Goal: Find specific page/section: Find specific page/section

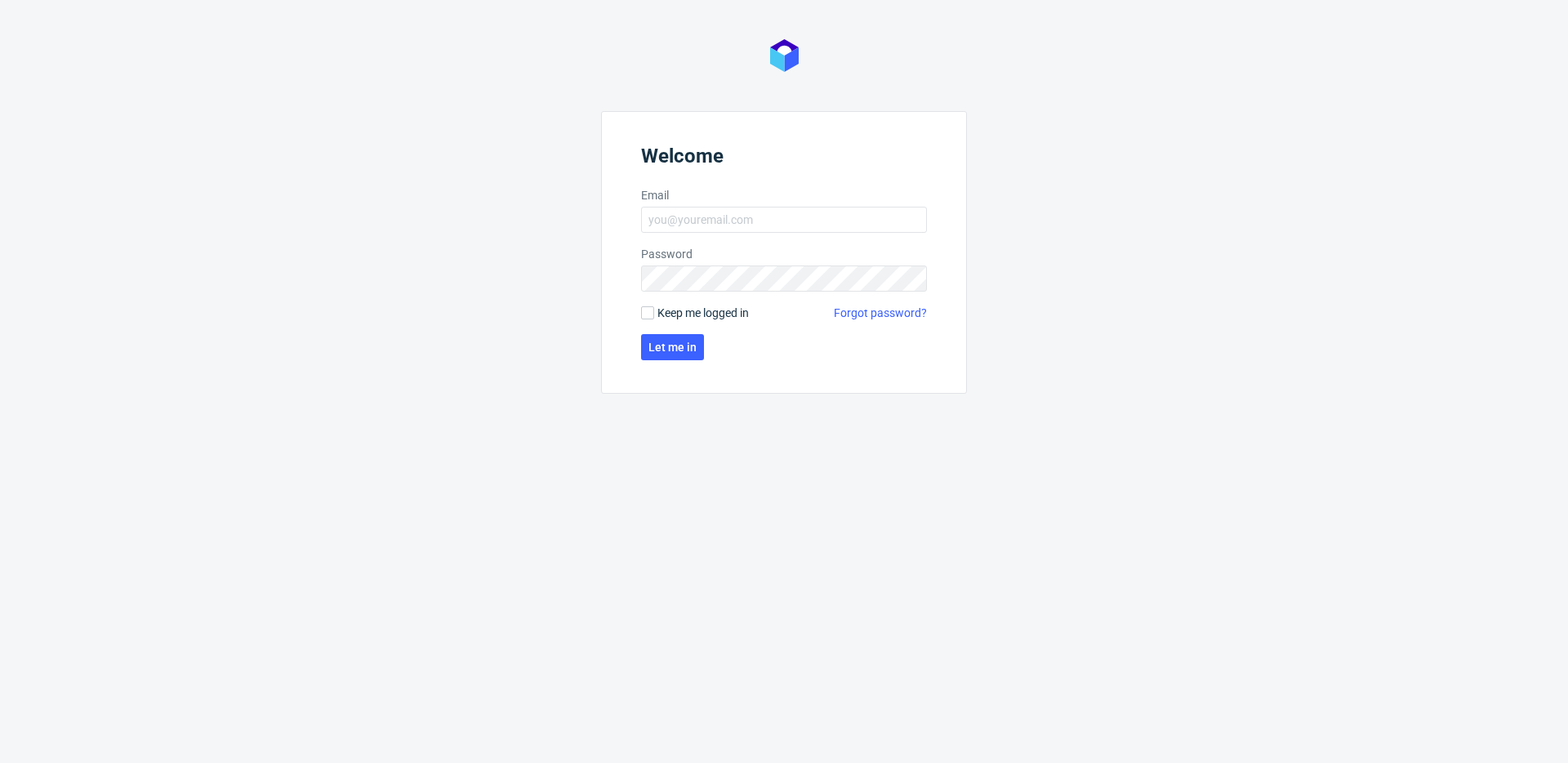
click at [737, 293] on form "Welcome Email Password Keep me logged in Forgot password? Let me in" at bounding box center [783, 253] width 366 height 282
type input "[PERSON_NAME][EMAIL_ADDRESS][PERSON_NAME][DOMAIN_NAME]"
click at [675, 337] on button "Let me in" at bounding box center [673, 348] width 63 height 26
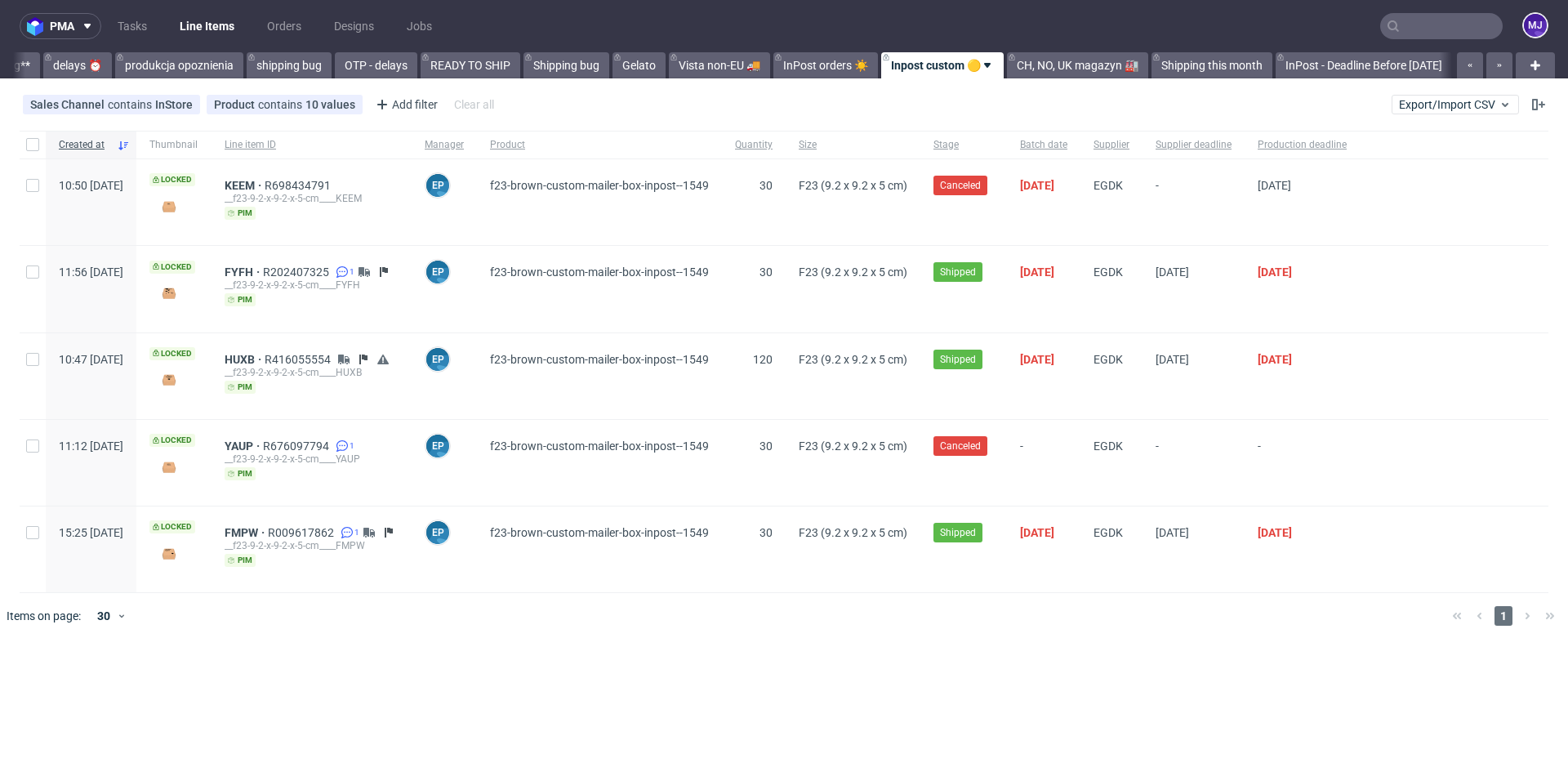
scroll to position [0, 3034]
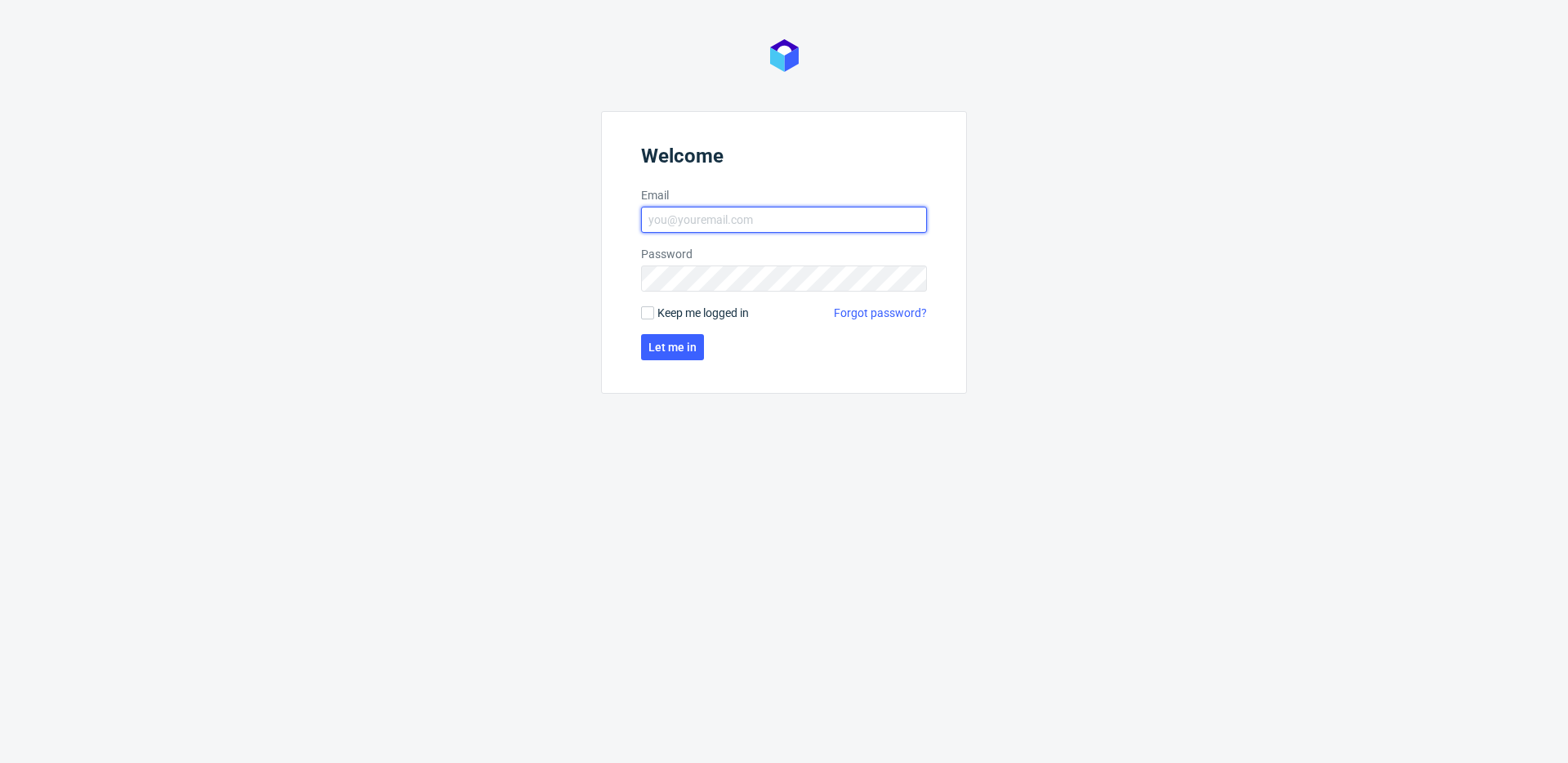
click at [747, 215] on input "Email" at bounding box center [784, 220] width 286 height 26
type input "maciej.jankowski@packhelp.com"
click at [673, 350] on span "Let me in" at bounding box center [673, 348] width 48 height 12
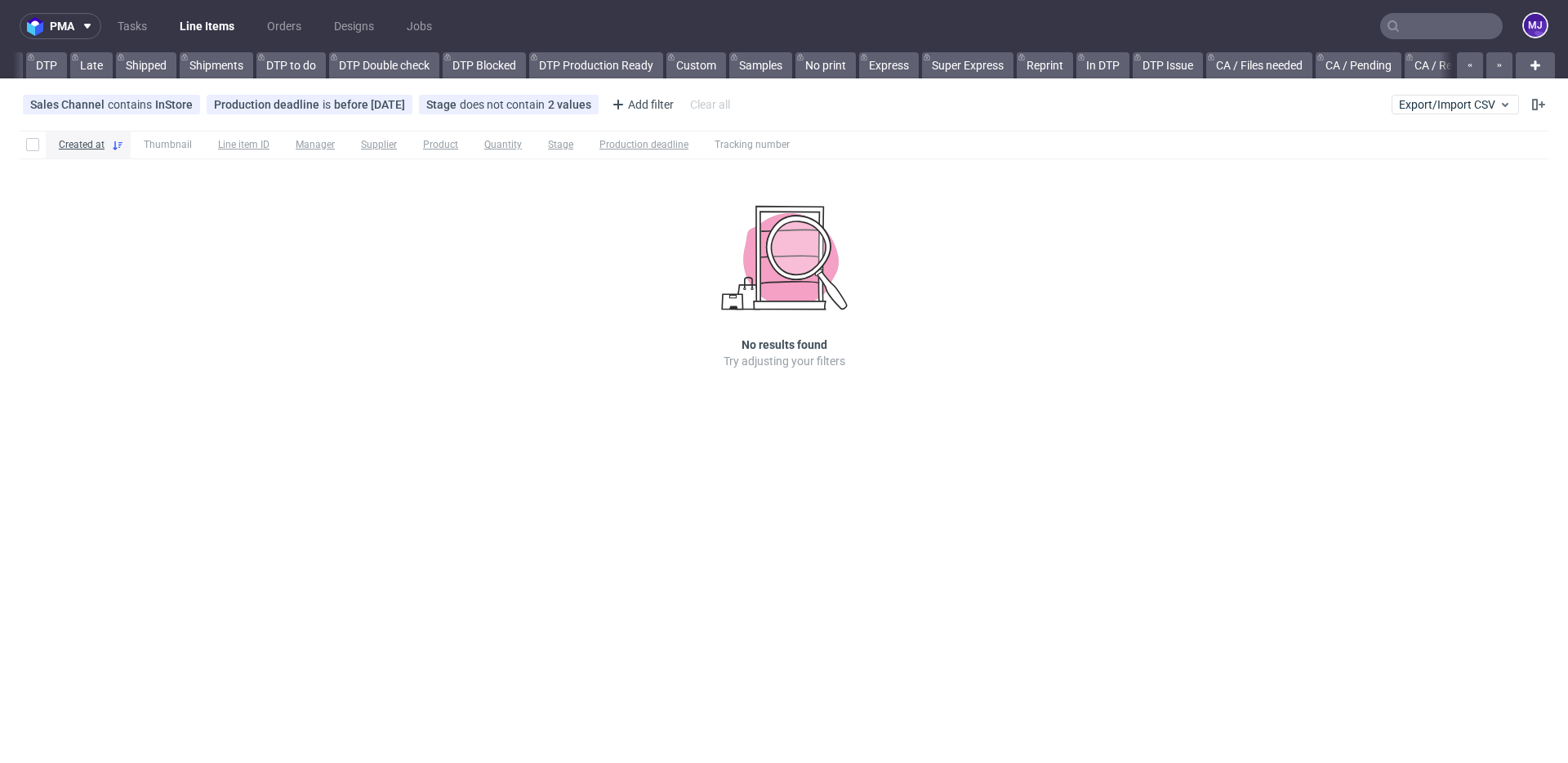
scroll to position [0, 3037]
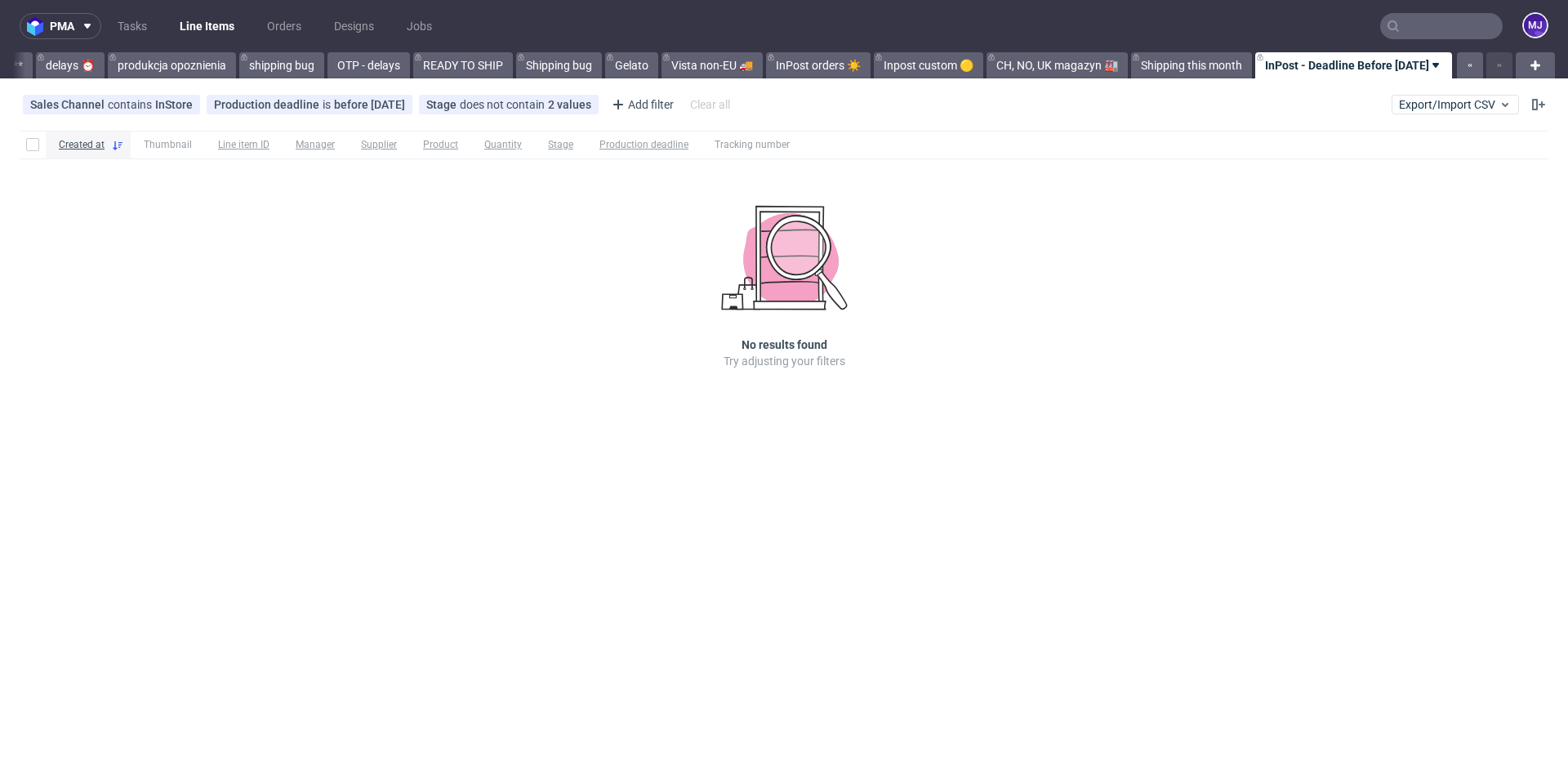
click at [790, 102] on div "Sales Channel contains InStore Production deadline is before today Stage does n…" at bounding box center [784, 105] width 1568 height 40
click at [1440, 24] on input "text" at bounding box center [1442, 26] width 122 height 26
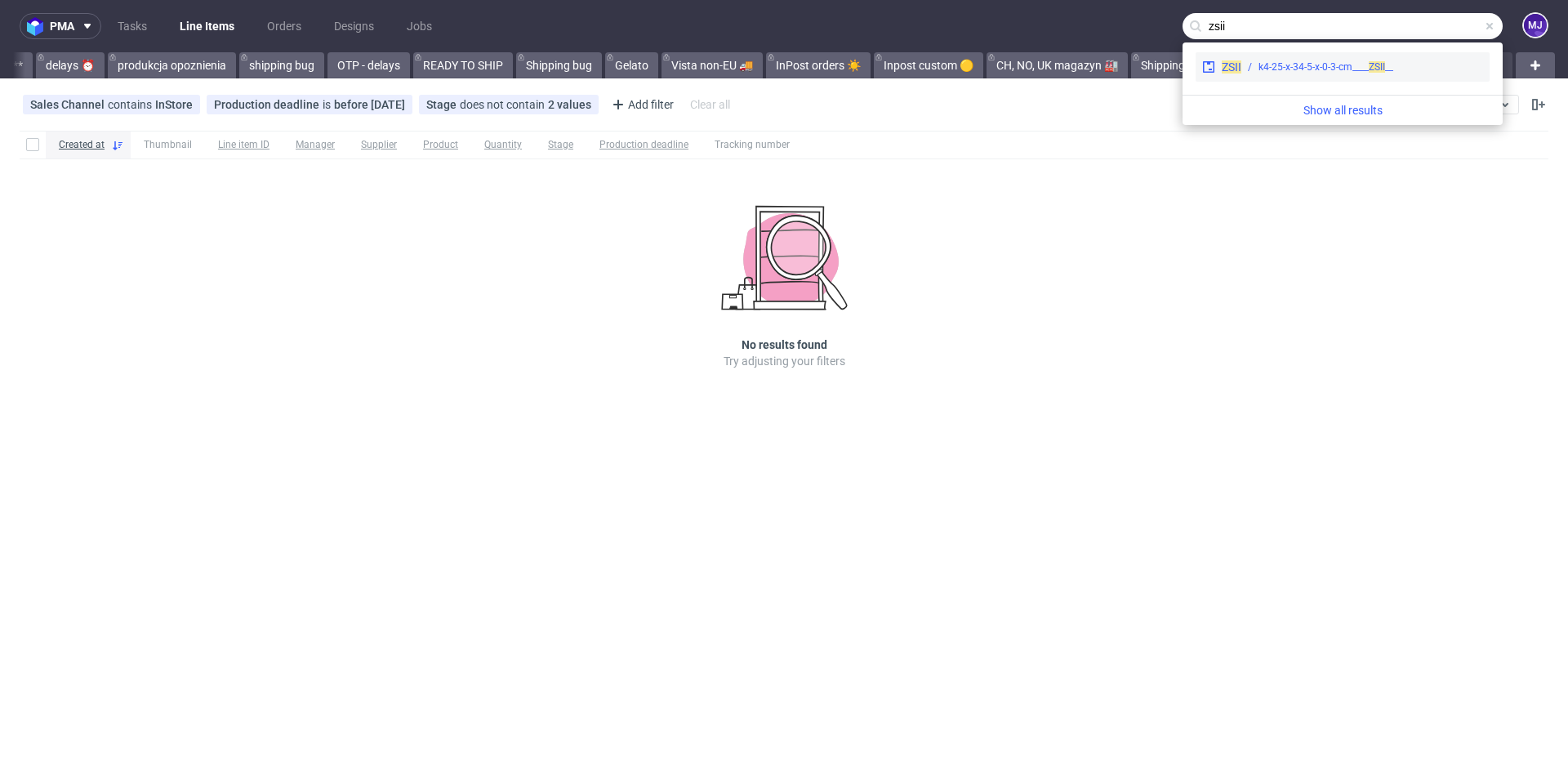
type input "zsii"
click at [1304, 63] on div "__k4-25-x-34-5-x-0-3-cm____ ZSII" at bounding box center [1325, 67] width 135 height 15
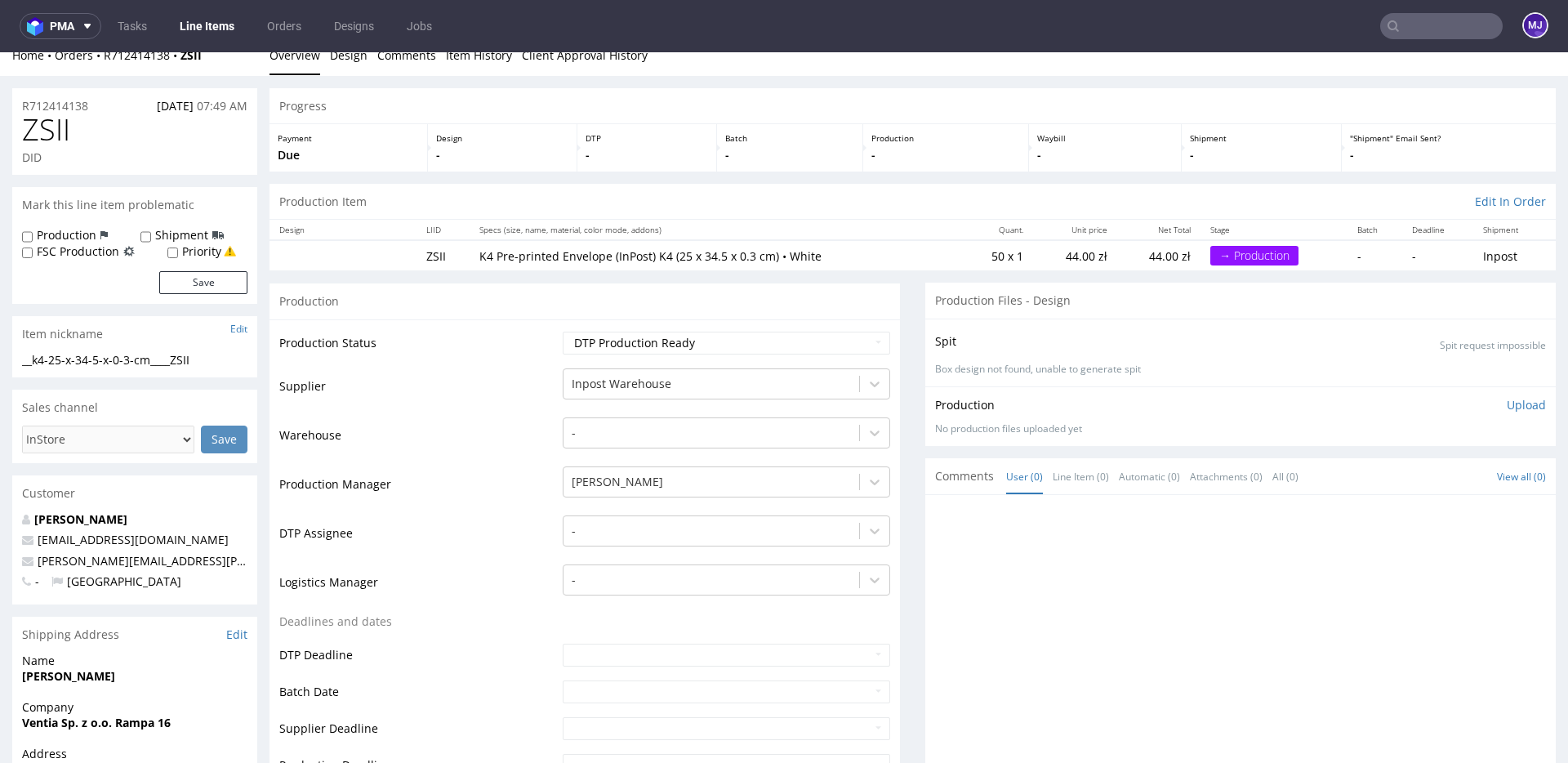
scroll to position [21, 0]
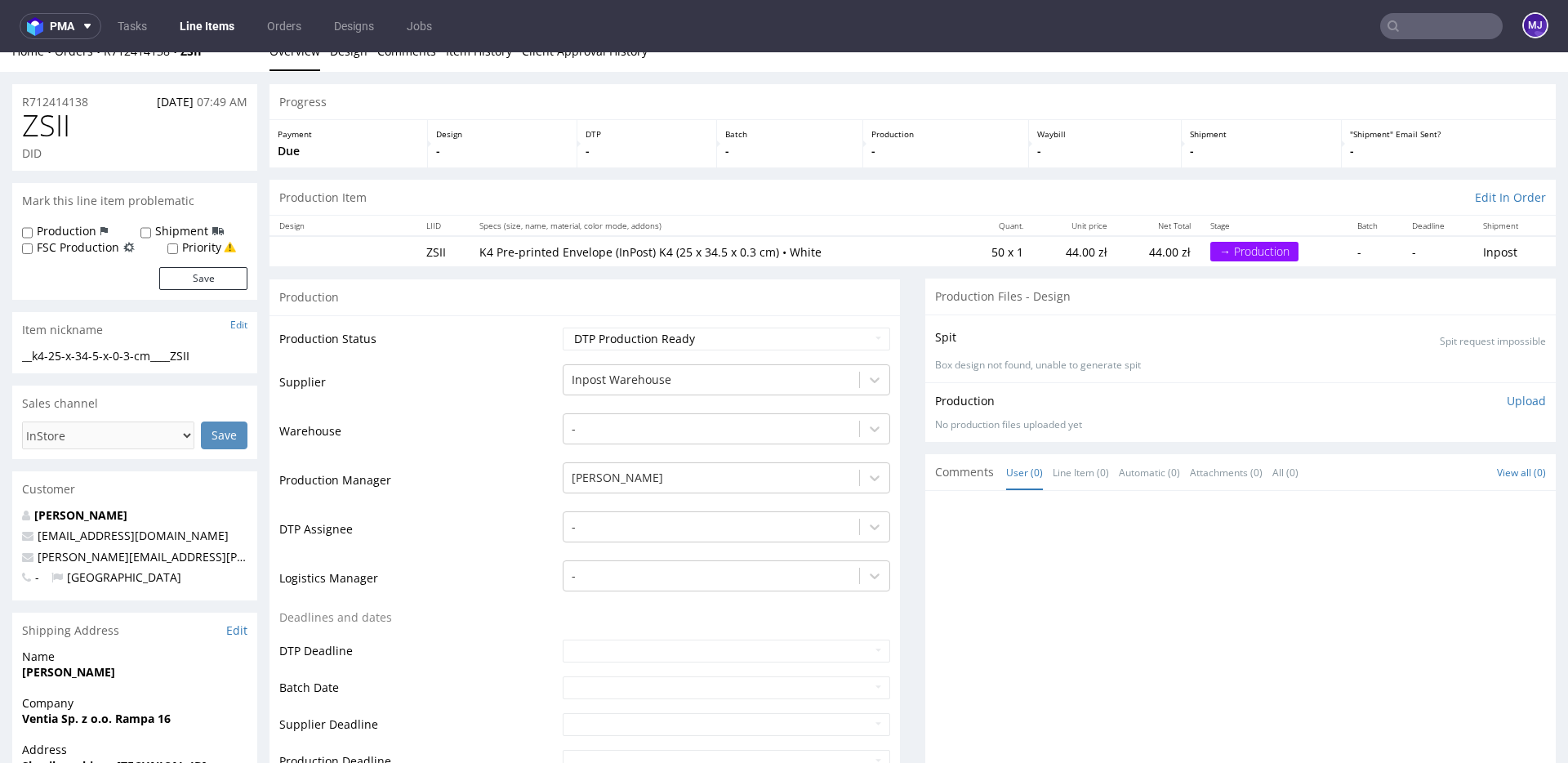
click at [517, 353] on td "Production Status" at bounding box center [418, 344] width 279 height 37
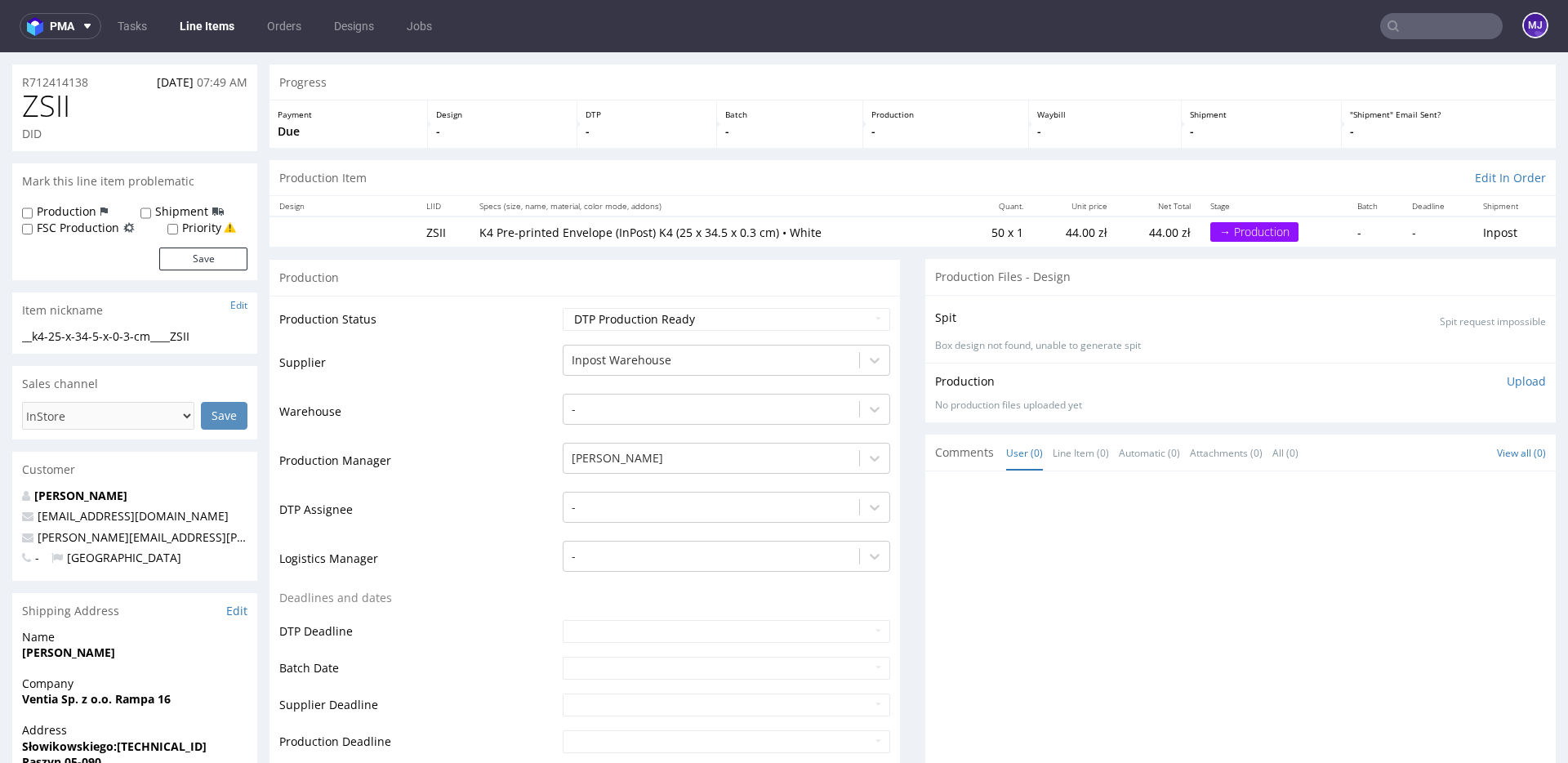
click at [517, 353] on td "Supplier" at bounding box center [418, 367] width 279 height 49
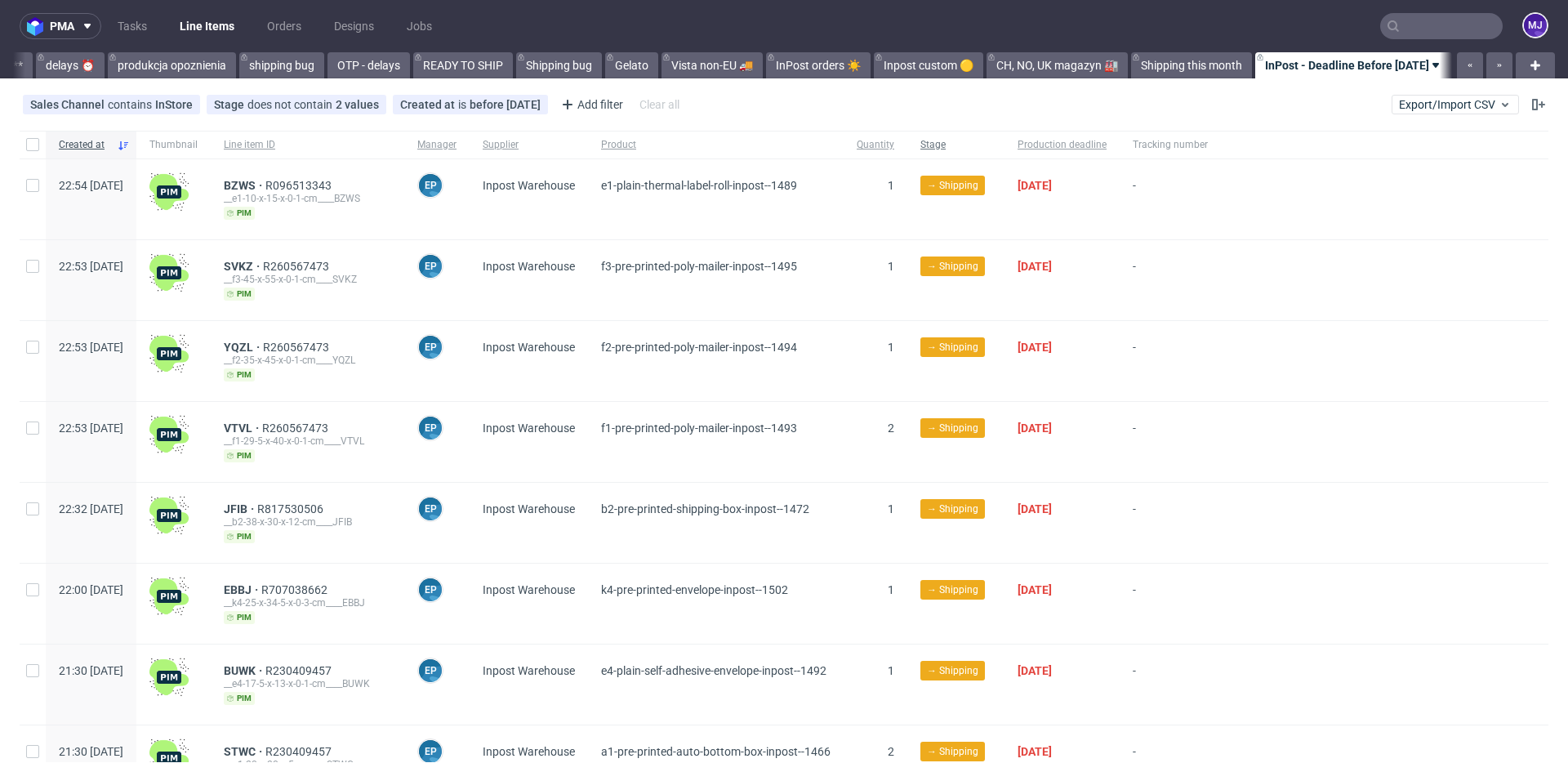
scroll to position [0, 3050]
click at [1457, 68] on button "button" at bounding box center [1471, 65] width 26 height 26
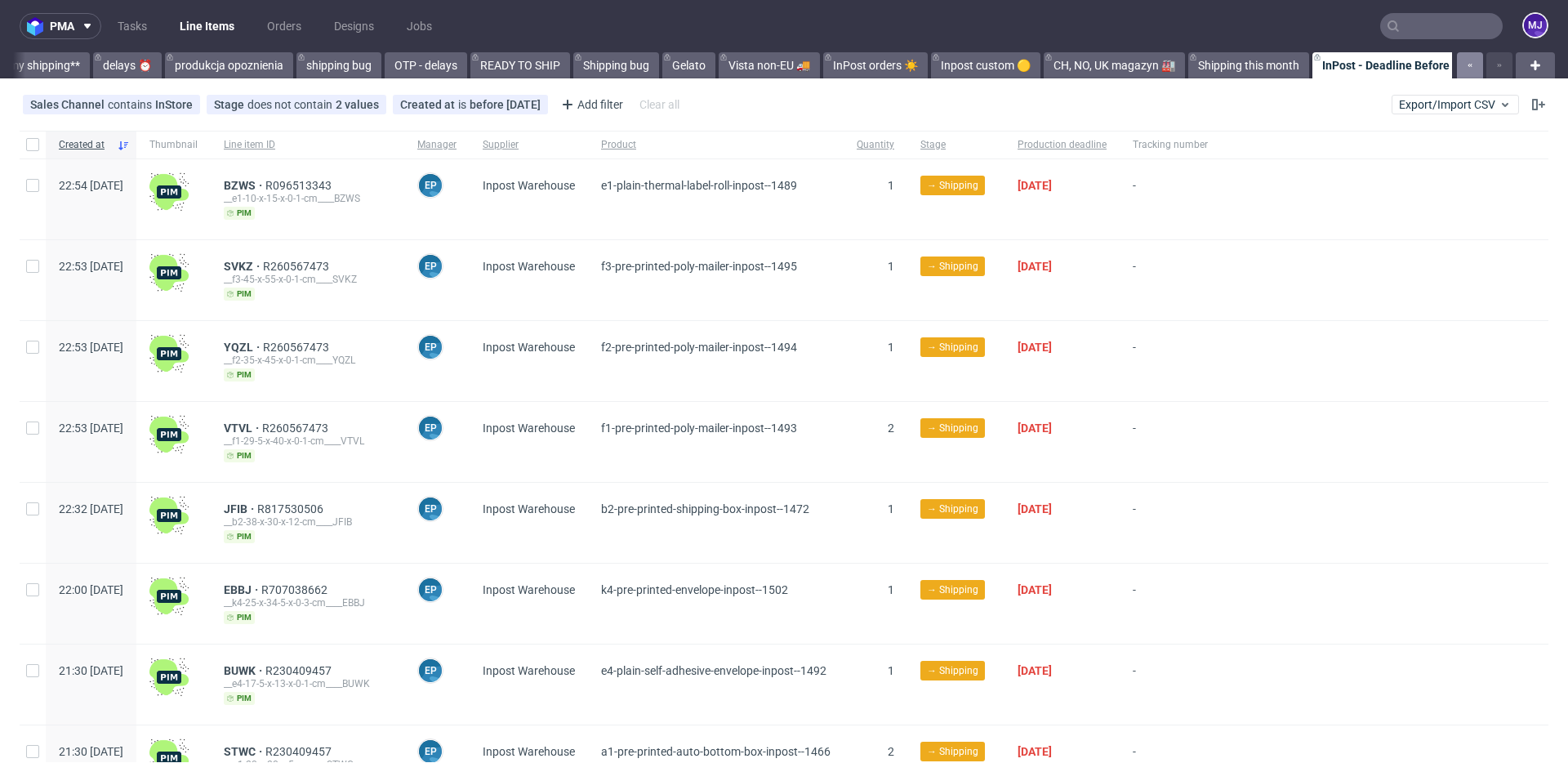
click at [1457, 68] on button "button" at bounding box center [1471, 65] width 26 height 26
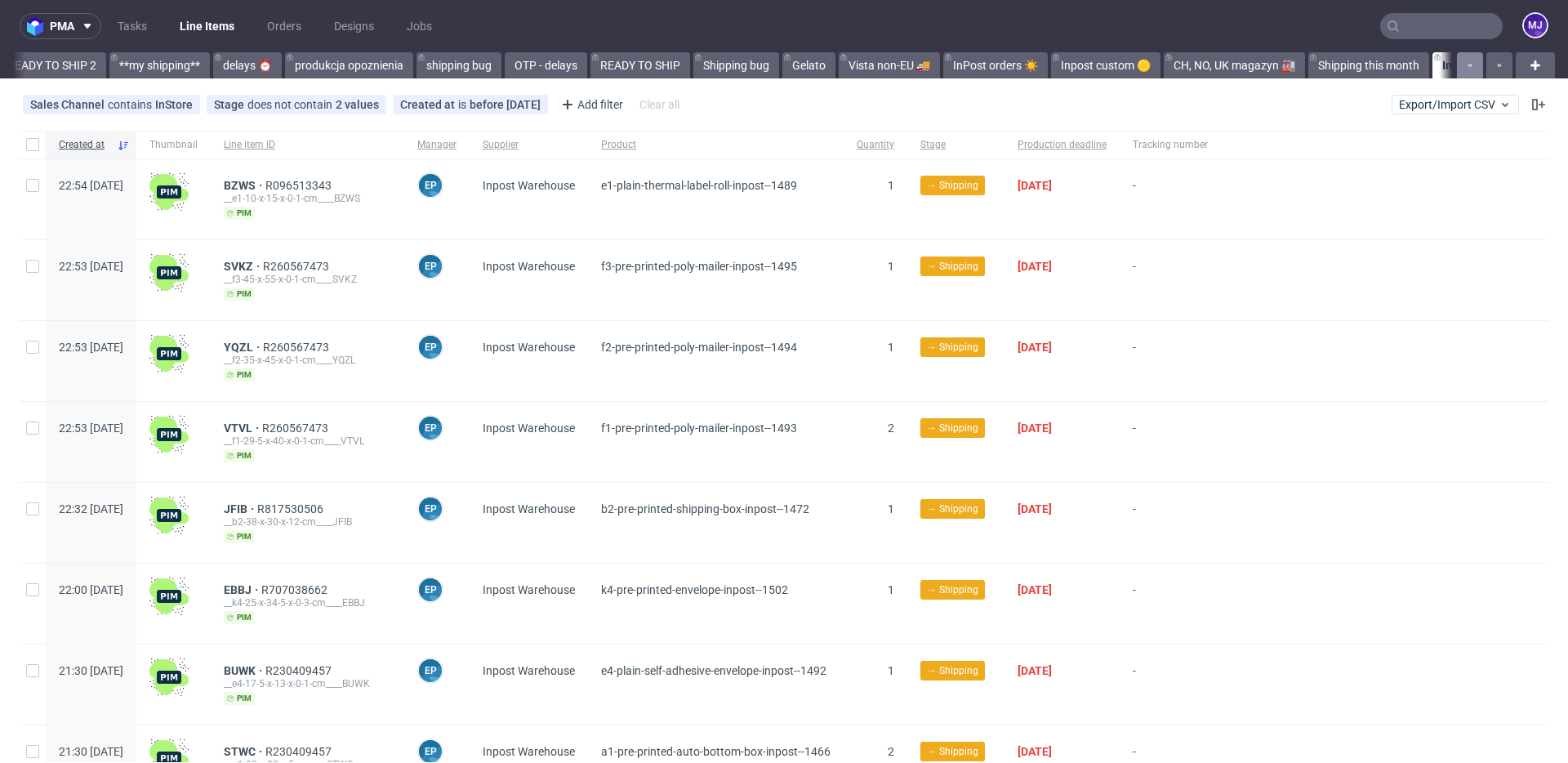
click at [1457, 68] on button "button" at bounding box center [1471, 65] width 26 height 26
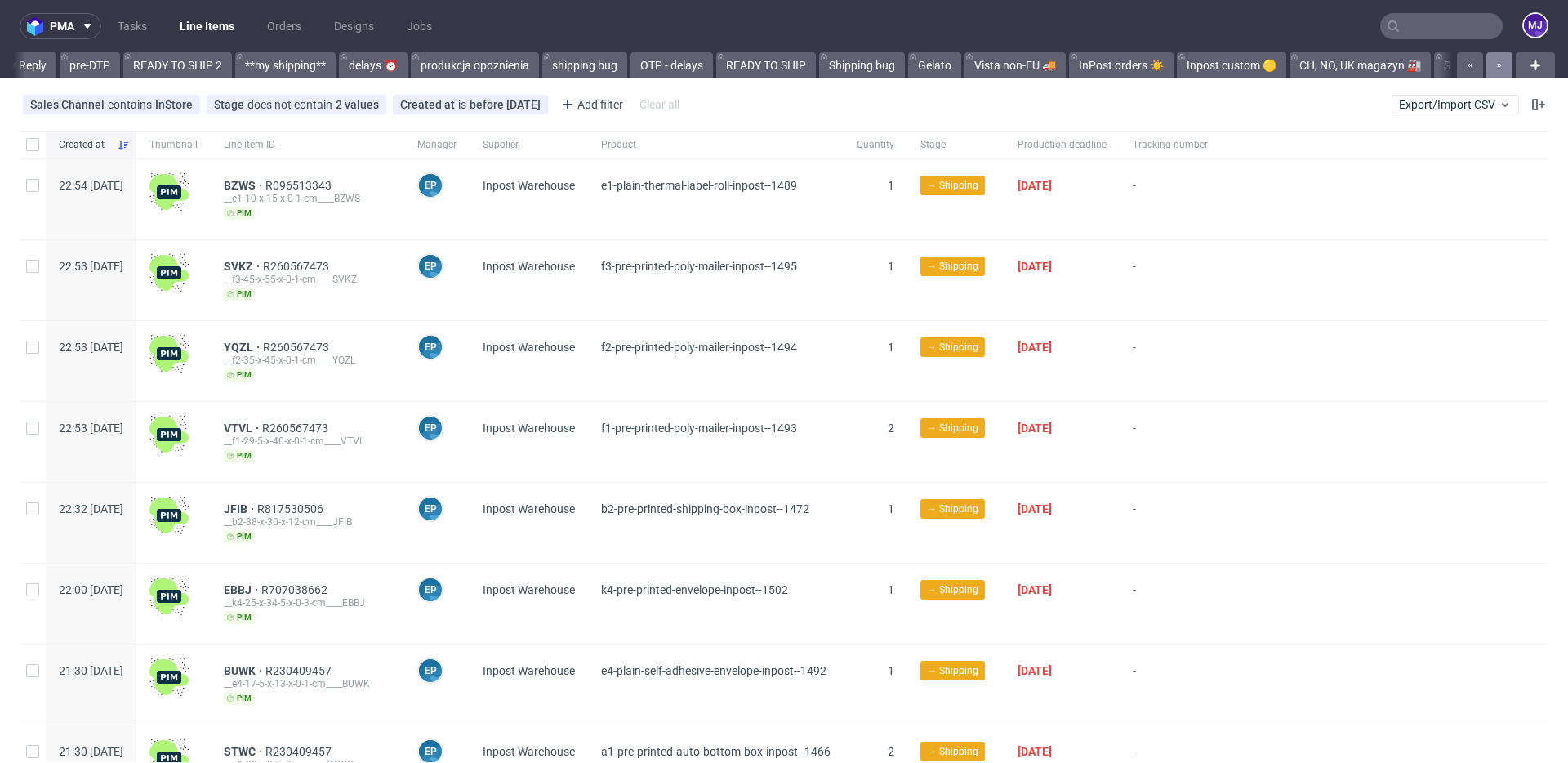
click at [1486, 63] on button "button" at bounding box center [1500, 65] width 26 height 26
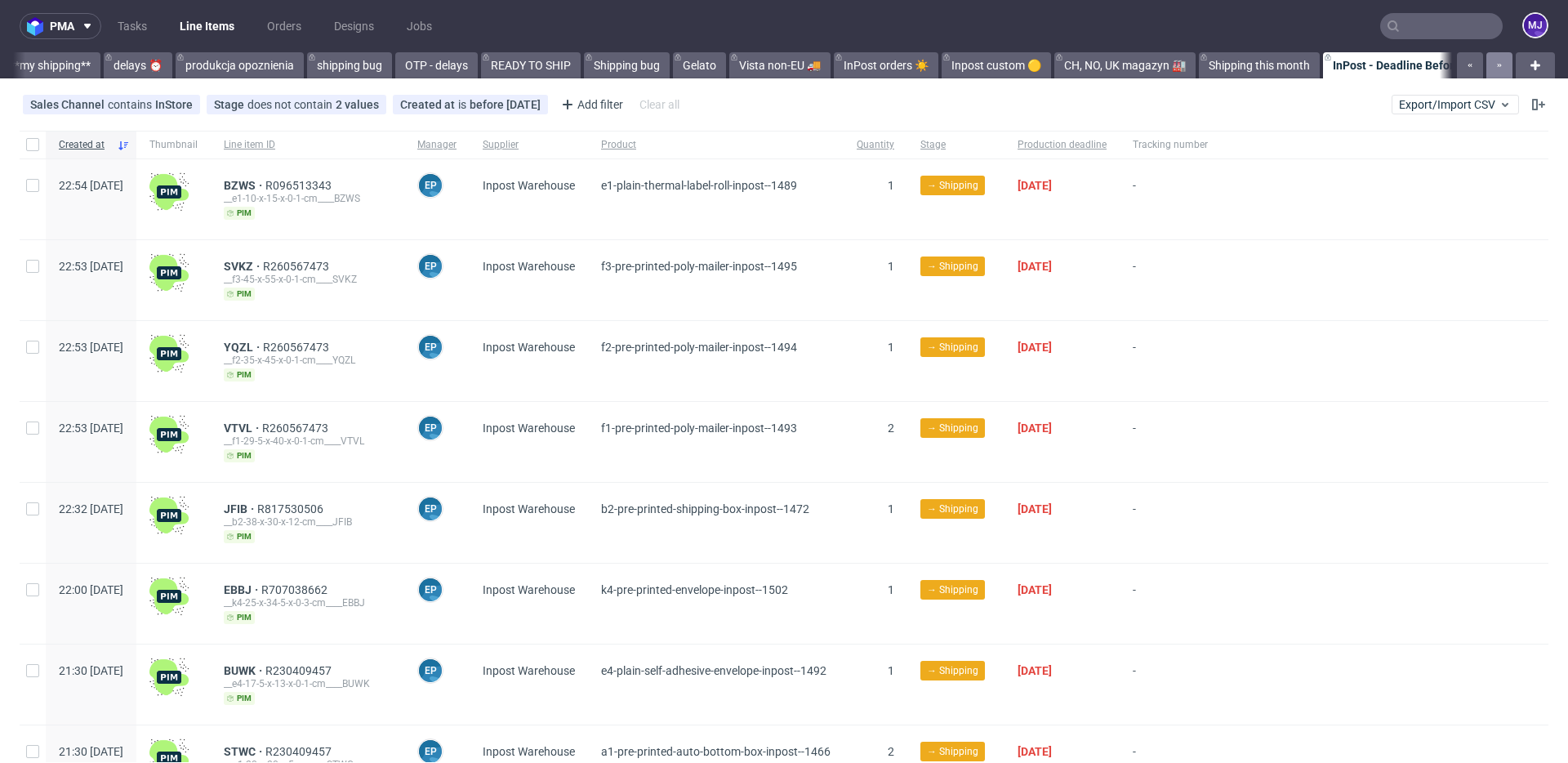
click at [1486, 63] on button "button" at bounding box center [1500, 65] width 26 height 26
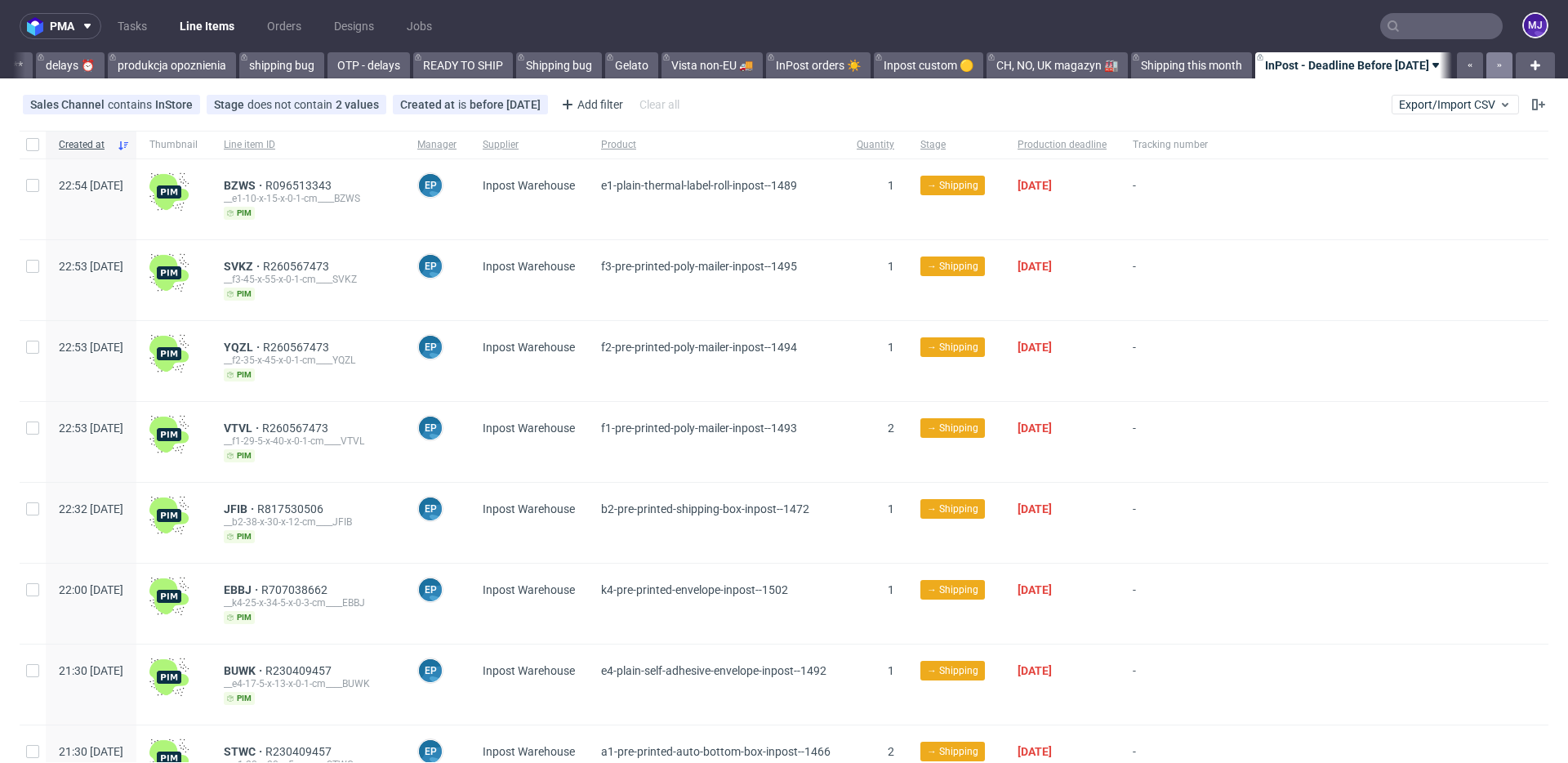
click at [1486, 63] on button "button" at bounding box center [1500, 65] width 26 height 26
click at [1480, 63] on div at bounding box center [1483, 65] width 59 height 26
click at [1467, 69] on icon "button" at bounding box center [1471, 65] width 7 height 13
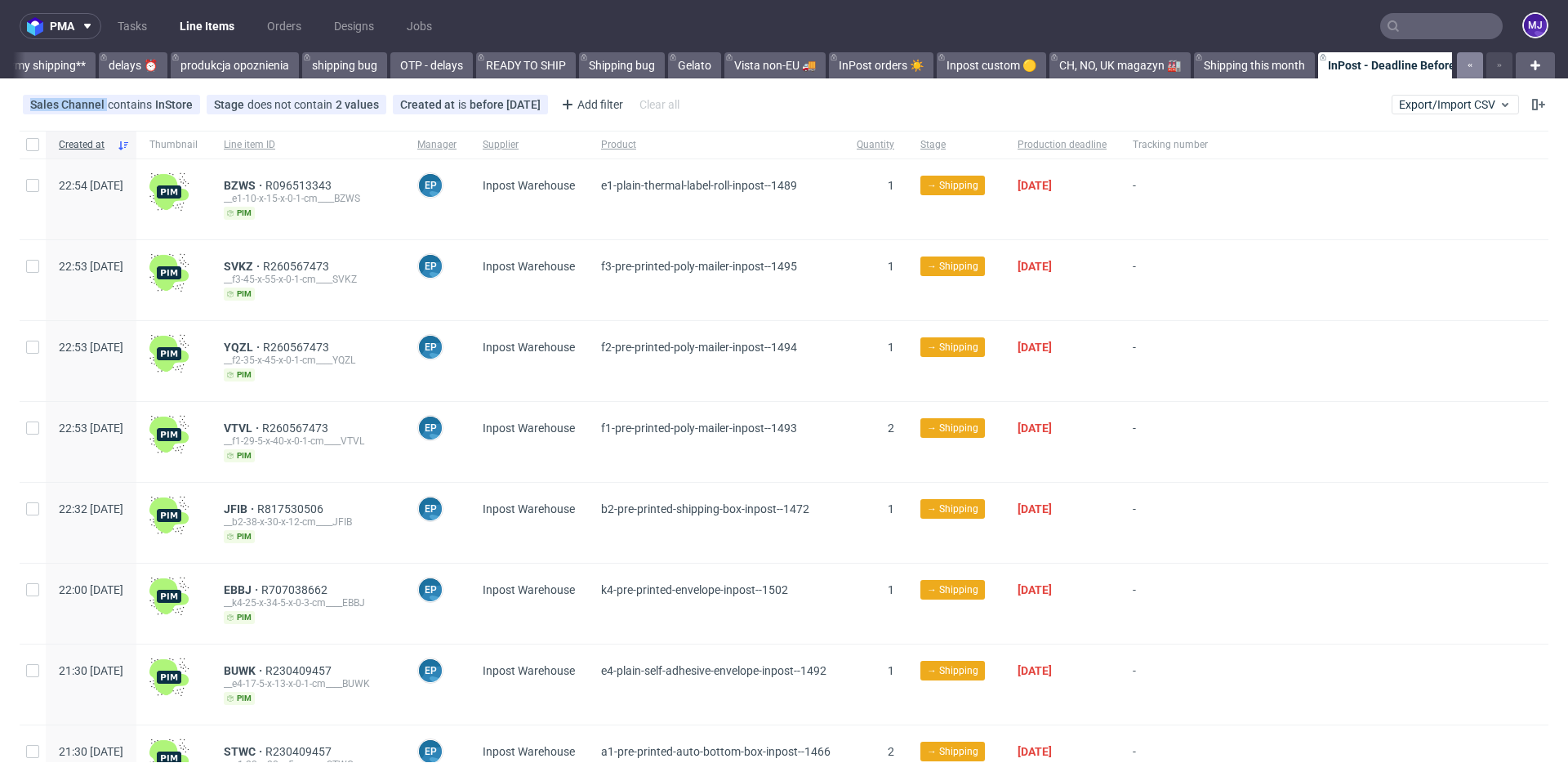
click at [1467, 69] on icon "button" at bounding box center [1471, 65] width 7 height 13
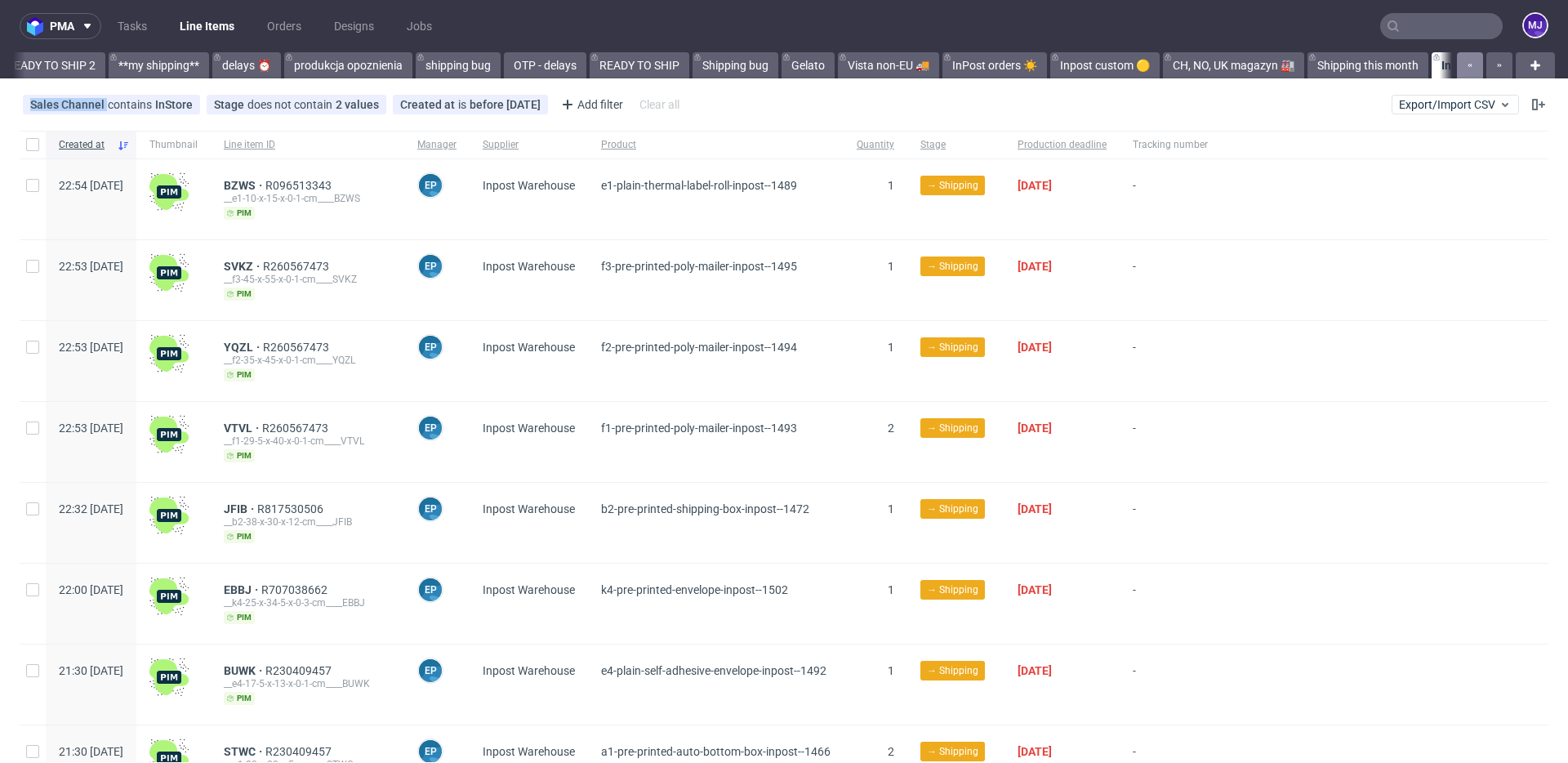
click at [1467, 69] on icon "button" at bounding box center [1471, 65] width 7 height 13
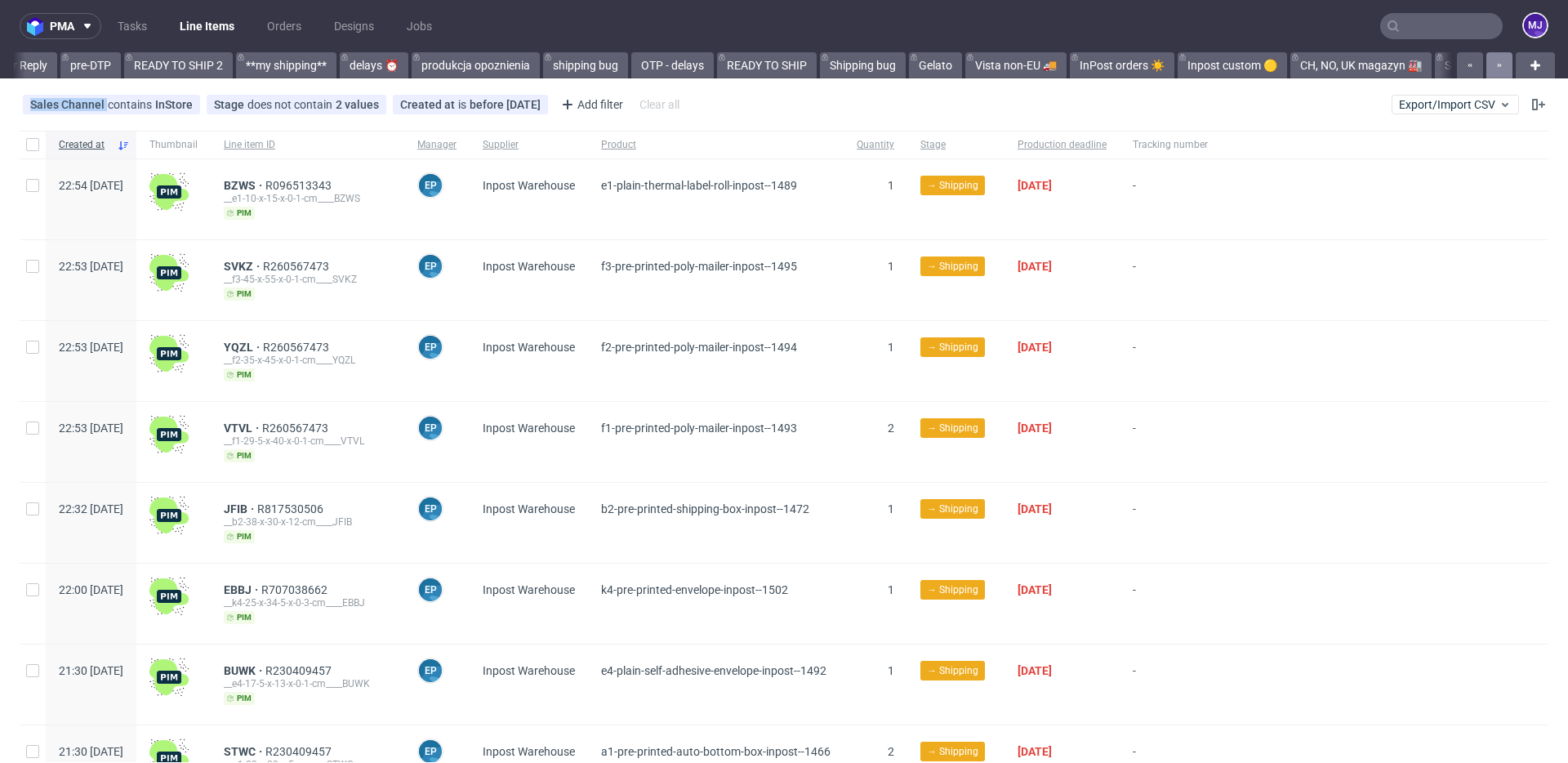
click at [1496, 67] on icon "button" at bounding box center [1500, 65] width 7 height 13
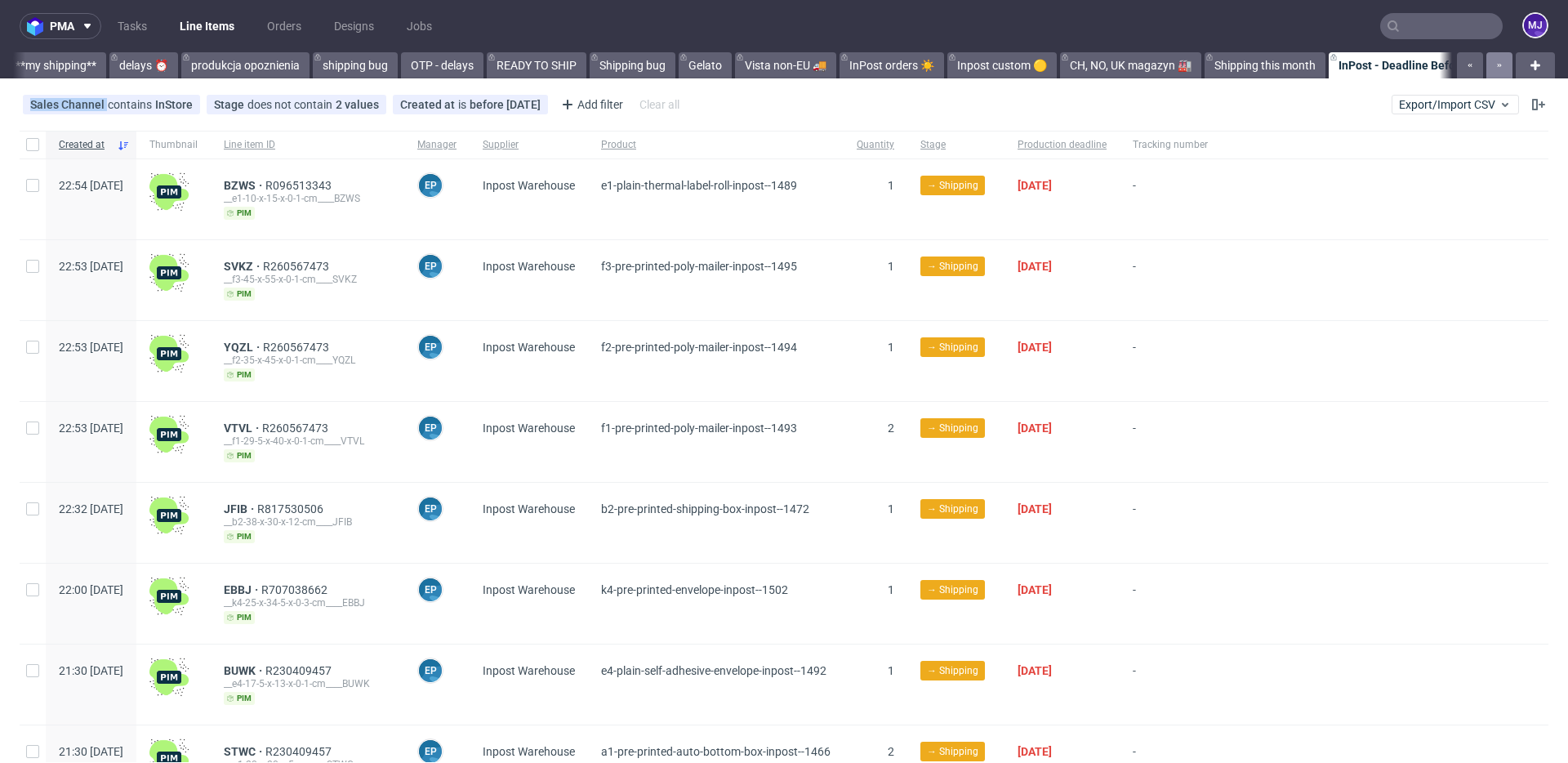
click at [1496, 67] on icon "button" at bounding box center [1500, 65] width 7 height 13
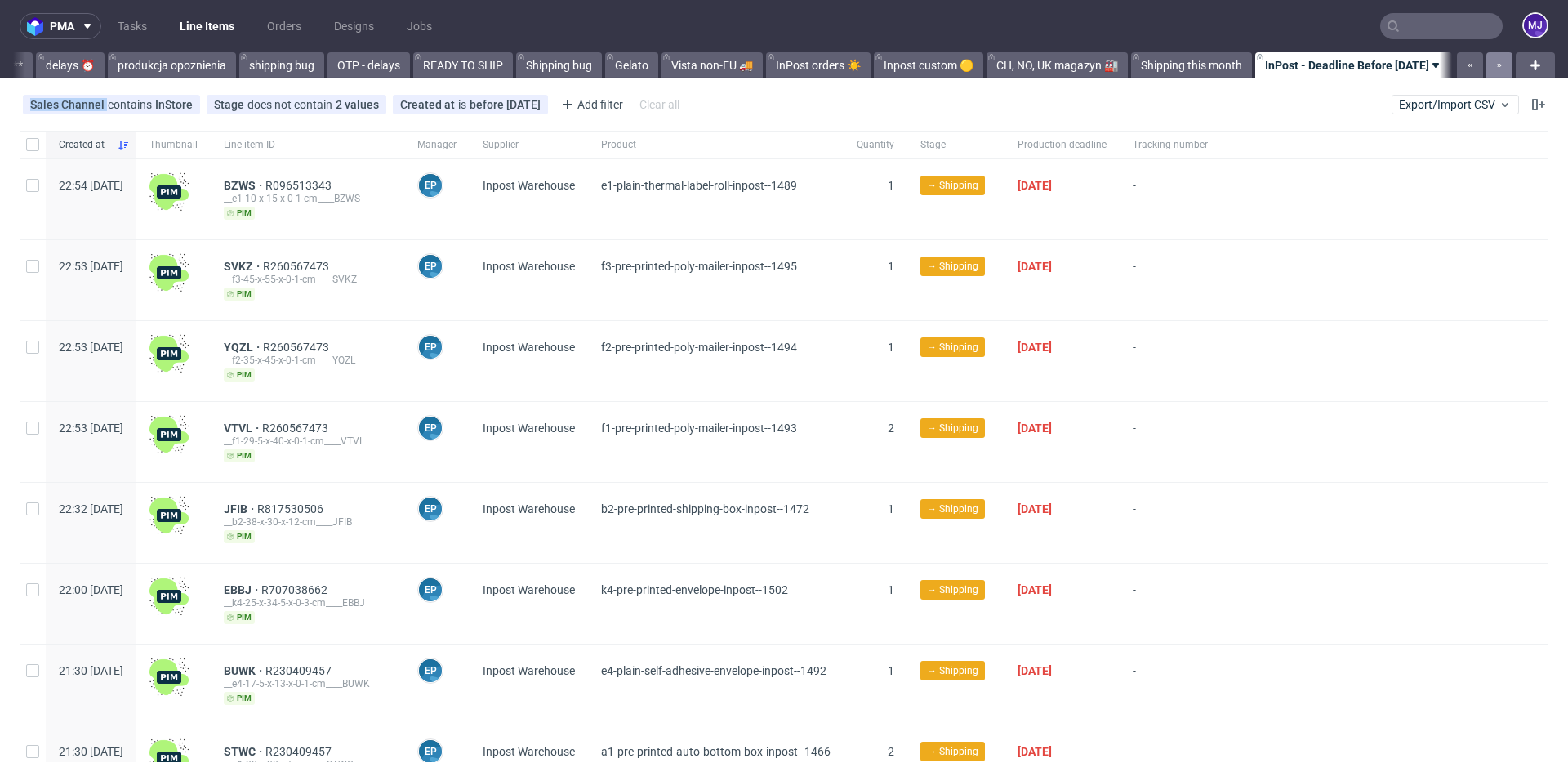
click at [1496, 67] on icon "button" at bounding box center [1500, 65] width 7 height 13
click at [1482, 67] on div at bounding box center [1483, 65] width 59 height 26
click at [533, 21] on nav "pma Tasks Line Items Orders Designs Jobs MJ" at bounding box center [784, 26] width 1568 height 52
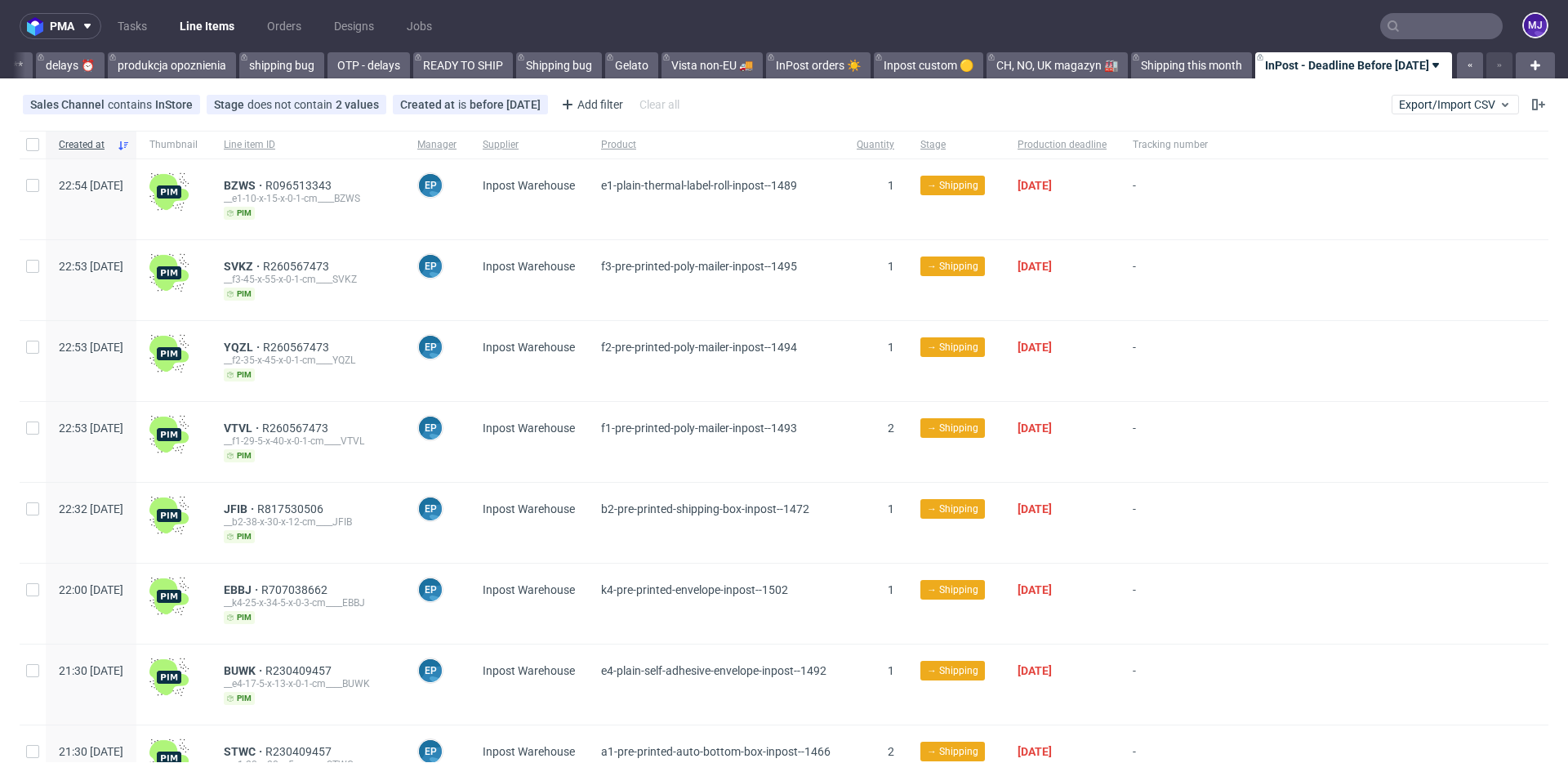
click at [533, 21] on nav "pma Tasks Line Items Orders Designs Jobs MJ" at bounding box center [784, 26] width 1568 height 52
click at [1306, 63] on link "InPost - Deadline Before [DATE]" at bounding box center [1353, 65] width 197 height 26
click at [1310, 28] on nav "pma Tasks Line Items Orders Designs Jobs MJ" at bounding box center [784, 26] width 1568 height 52
click at [1405, 147] on div at bounding box center [1385, 145] width 328 height 28
click at [1287, 22] on nav "pma Tasks Line Items Orders Designs Jobs MJ" at bounding box center [784, 26] width 1568 height 52
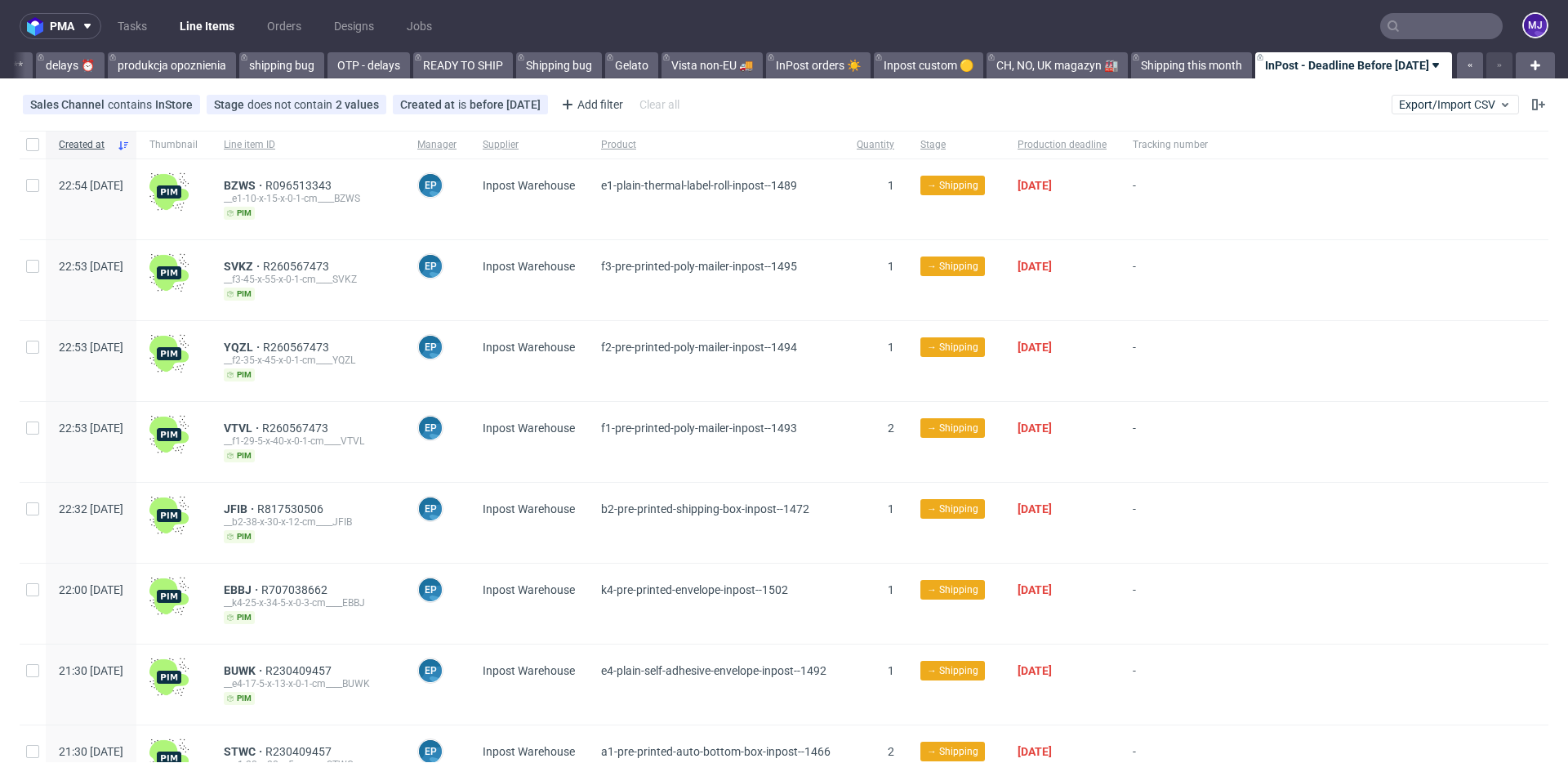
click at [1287, 22] on nav "pma Tasks Line Items Orders Designs Jobs MJ" at bounding box center [784, 26] width 1568 height 52
click at [896, 88] on div "Sales Channel contains InStore Stage does not contain 2 values Shipped, Cancell…" at bounding box center [784, 105] width 1568 height 40
click at [902, 90] on div "Sales Channel contains InStore Stage does not contain 2 values Shipped, Cancell…" at bounding box center [784, 105] width 1568 height 40
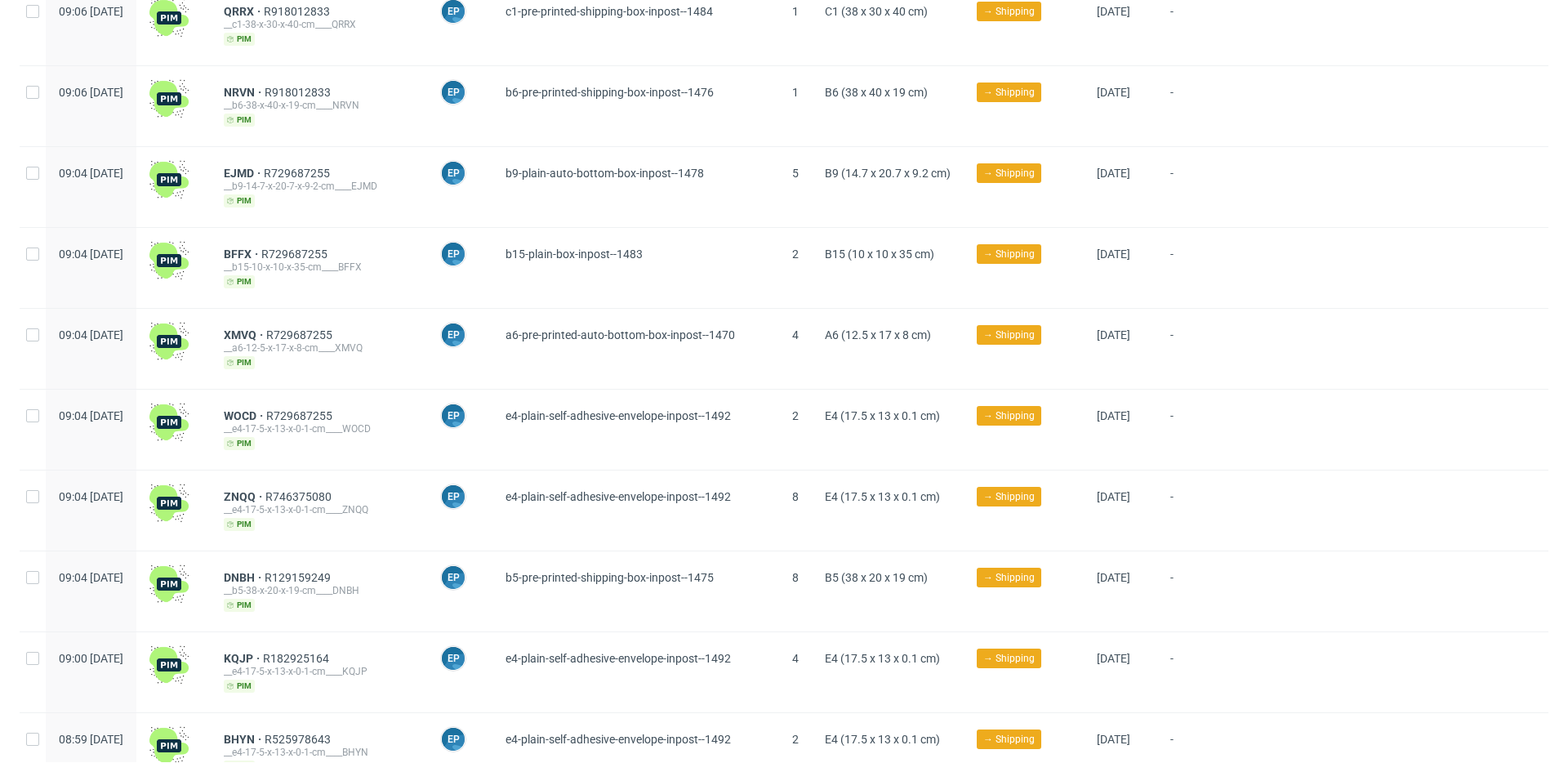
scroll to position [1876, 0]
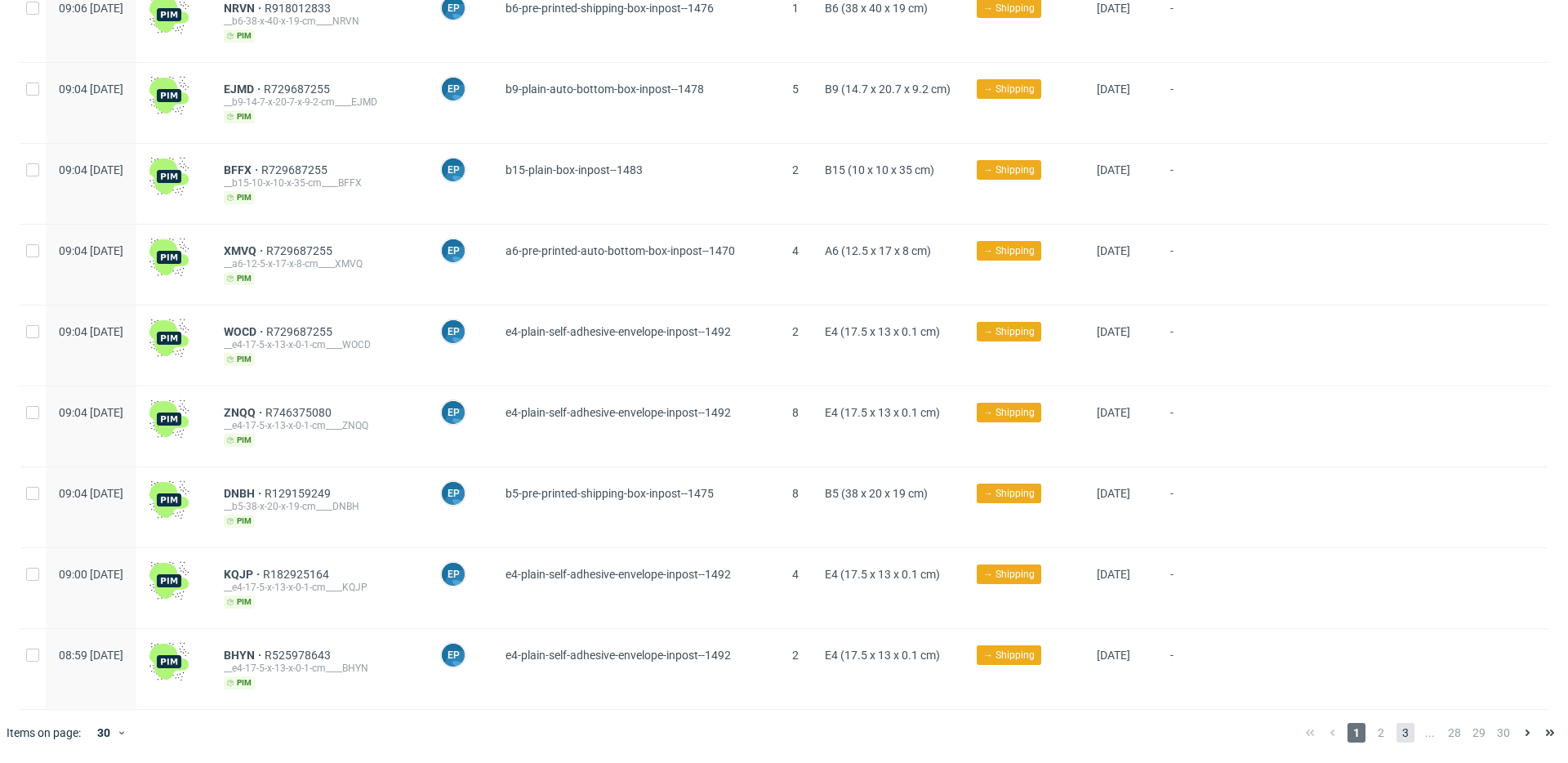
click at [1396, 736] on span "3" at bounding box center [1405, 733] width 18 height 20
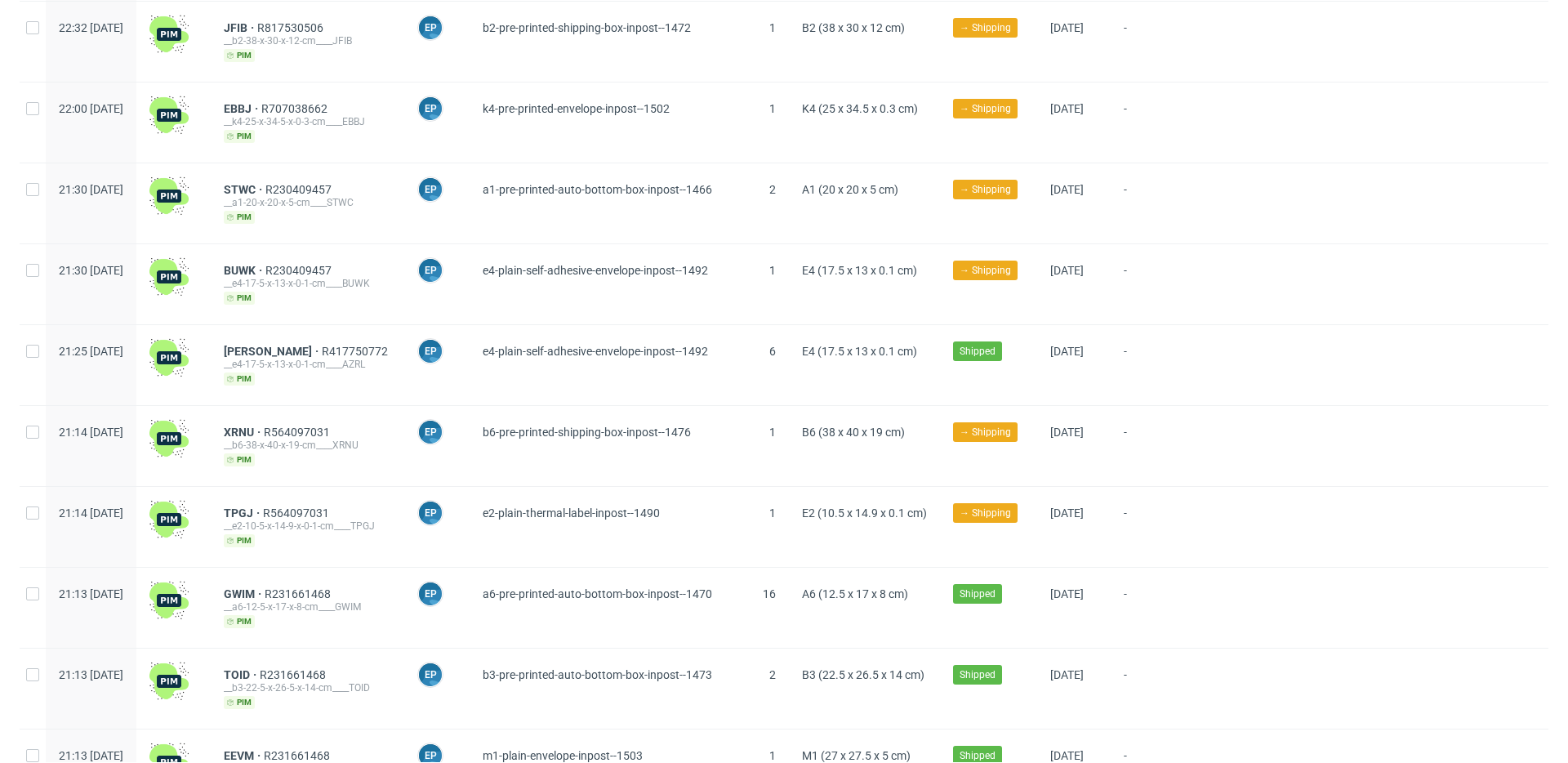
scroll to position [1876, 0]
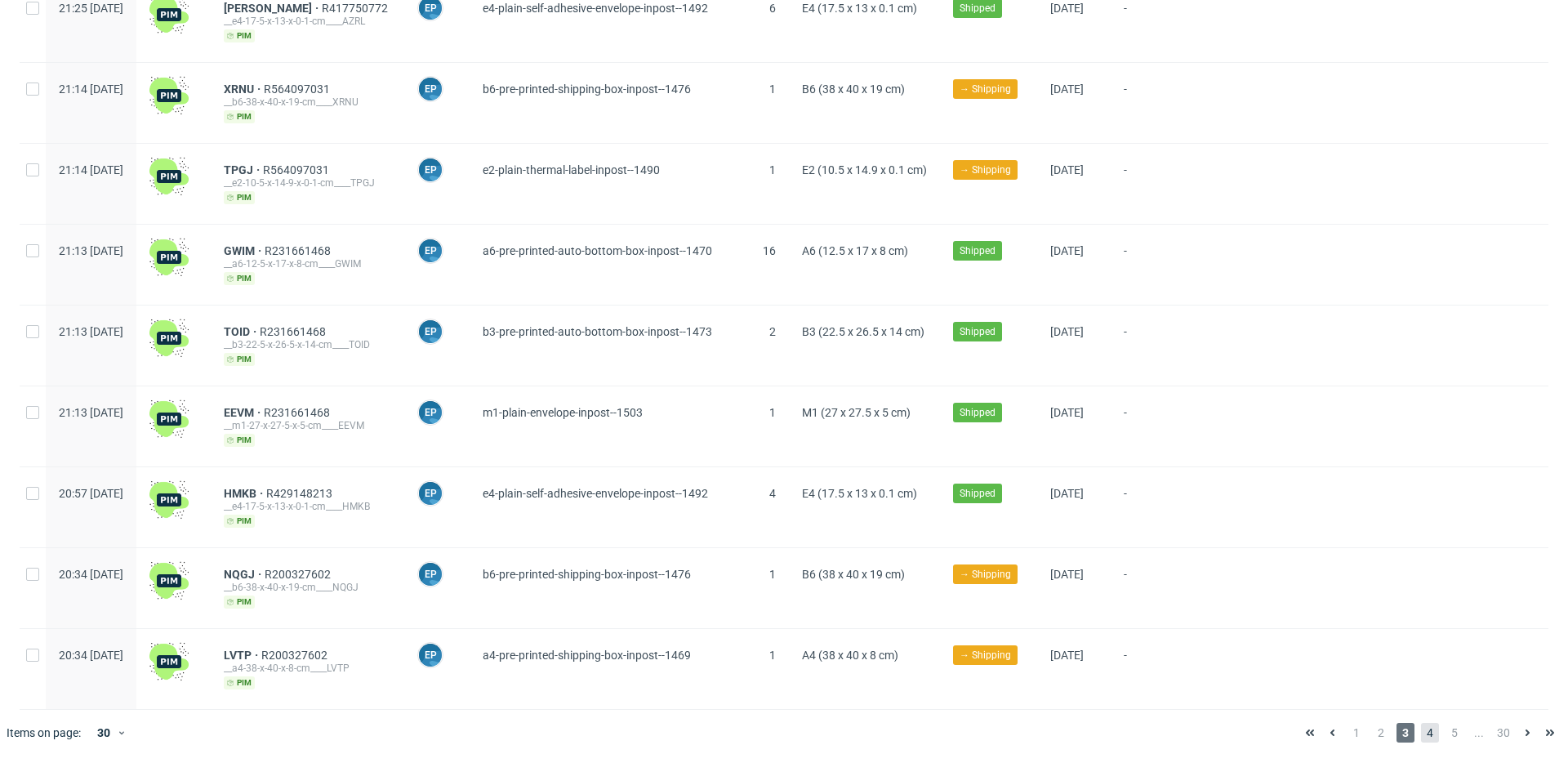
click at [1421, 734] on span "4" at bounding box center [1430, 733] width 18 height 20
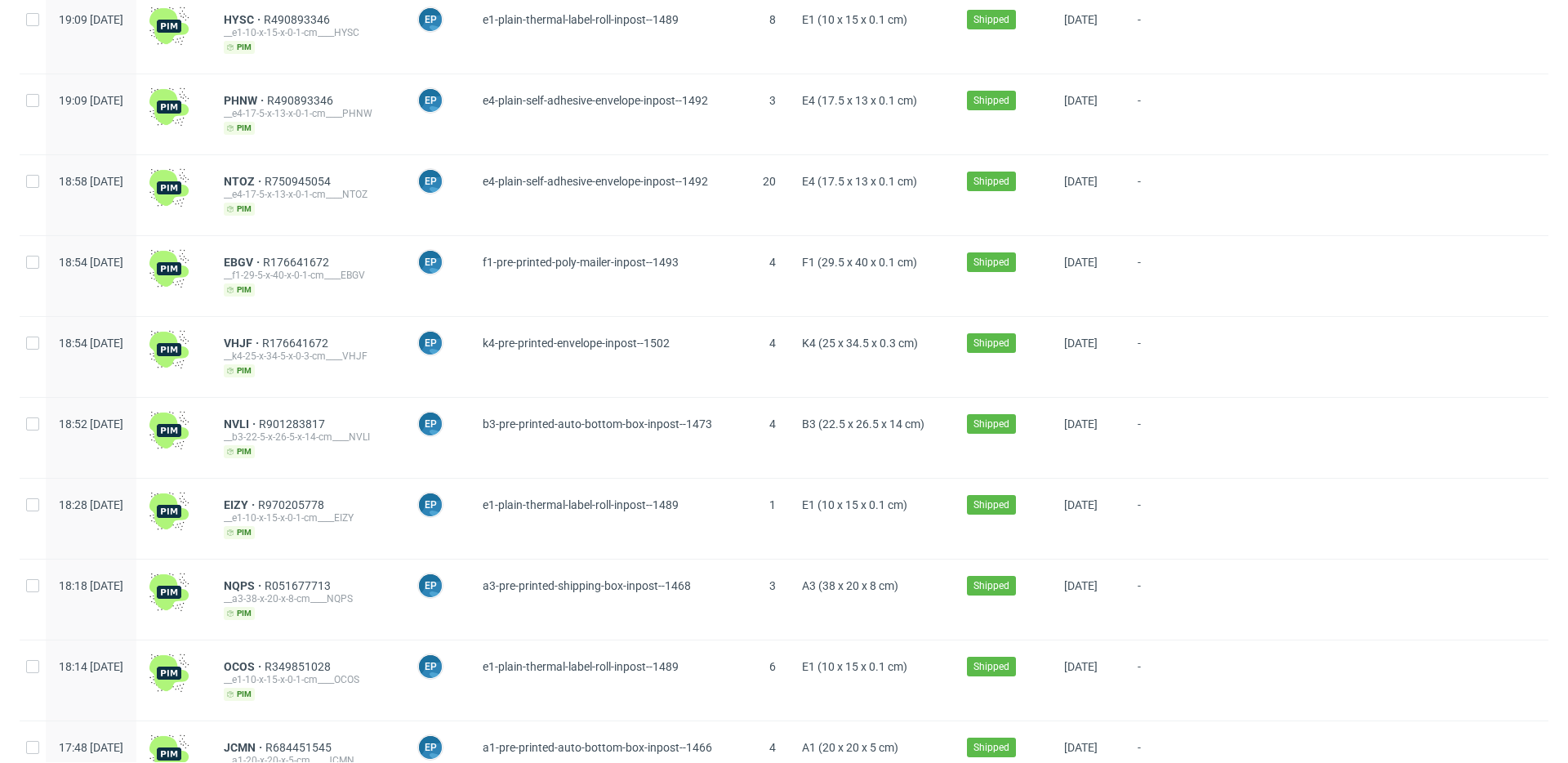
scroll to position [1876, 0]
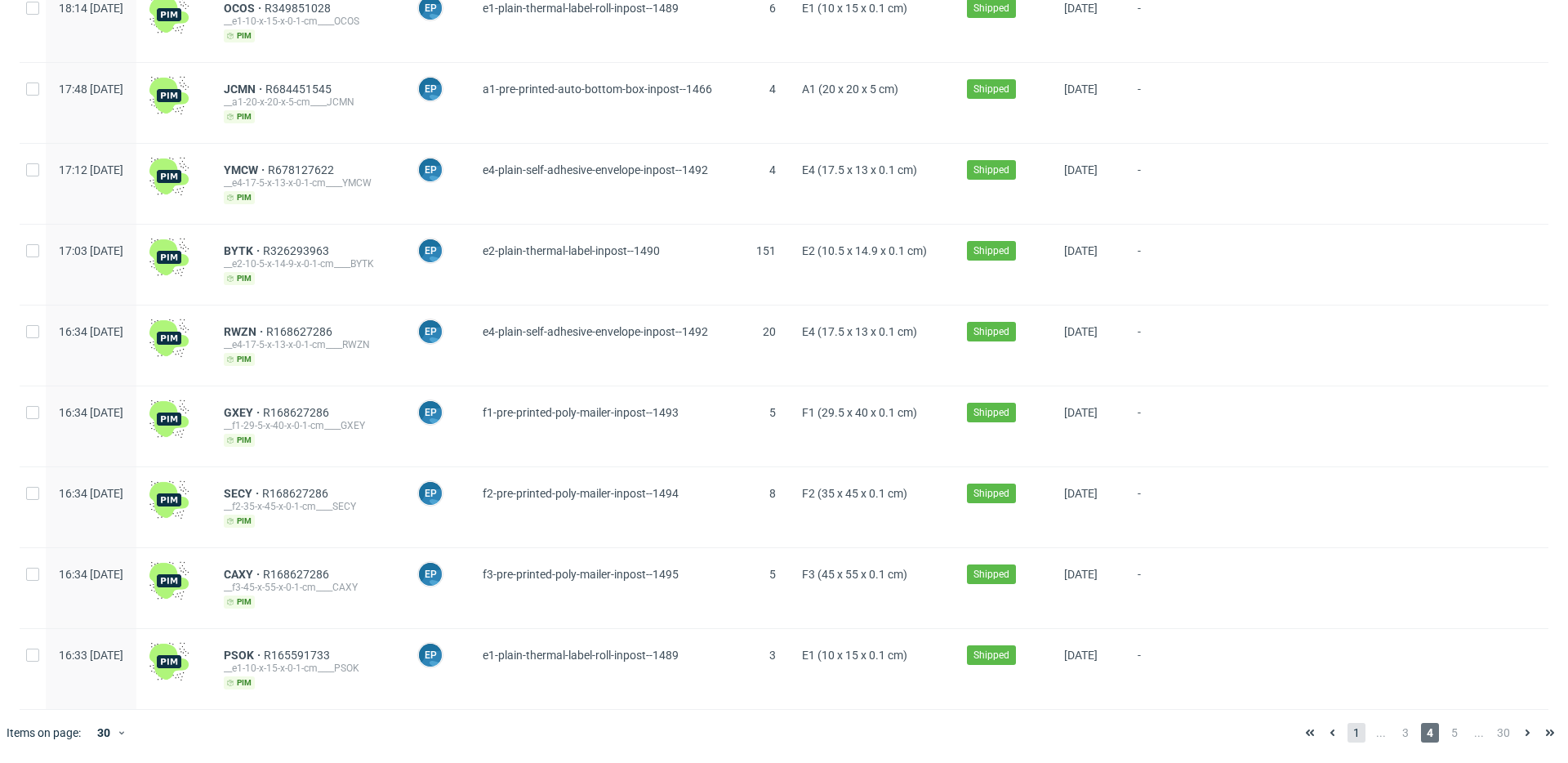
click at [1348, 730] on span "1" at bounding box center [1357, 733] width 18 height 20
